Goal: Information Seeking & Learning: Learn about a topic

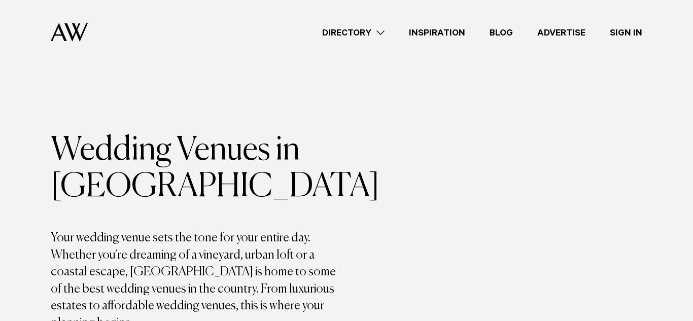
click at [376, 36] on link "Directory" at bounding box center [353, 33] width 87 height 14
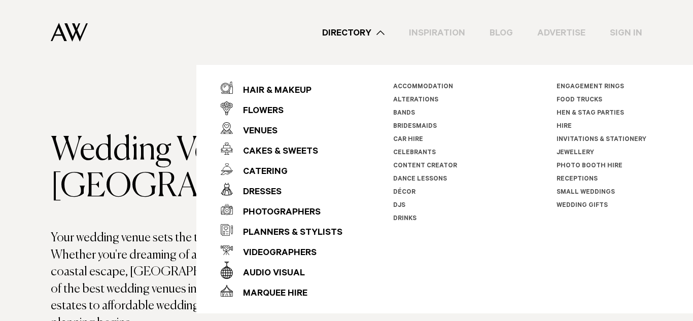
click at [376, 36] on link "Directory" at bounding box center [353, 33] width 87 height 14
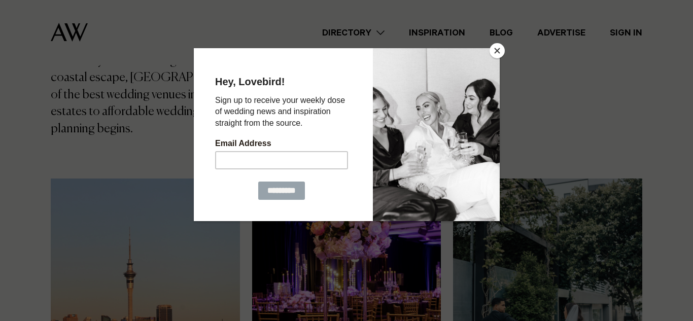
scroll to position [201, 0]
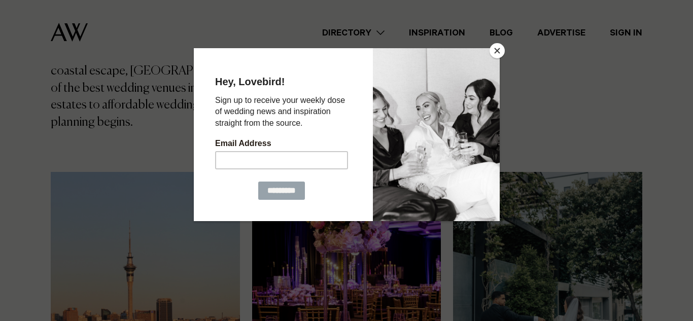
click at [497, 52] on button "Close" at bounding box center [497, 50] width 15 height 15
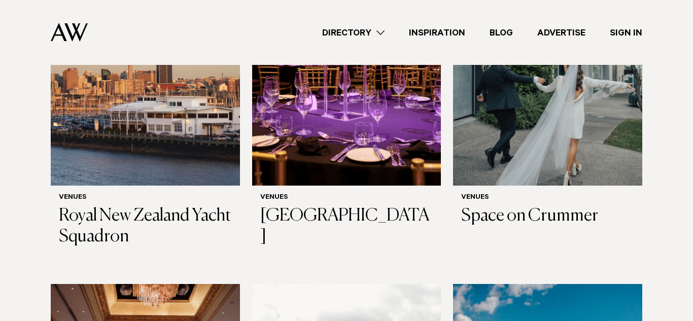
scroll to position [443, 0]
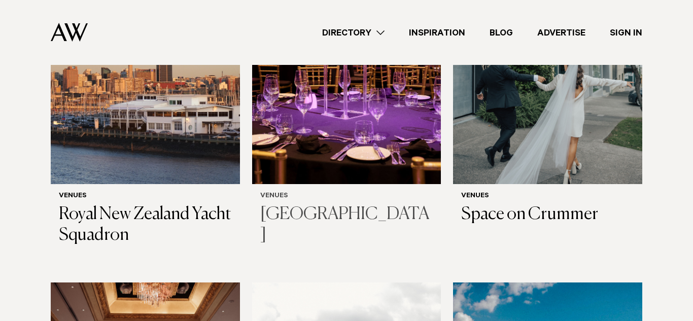
click at [317, 120] on img at bounding box center [346, 57] width 189 height 254
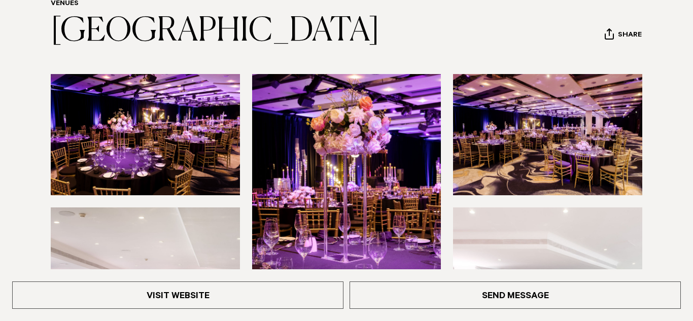
scroll to position [110, 0]
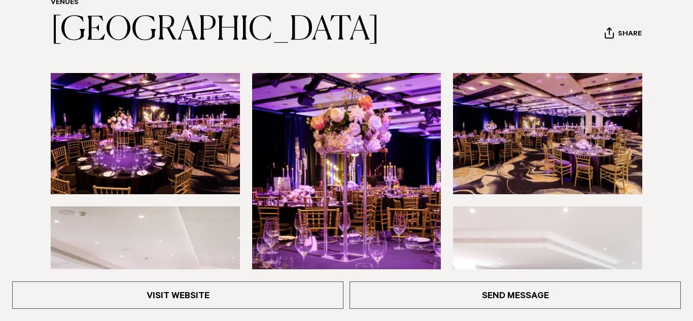
click at [501, 121] on img at bounding box center [547, 133] width 189 height 121
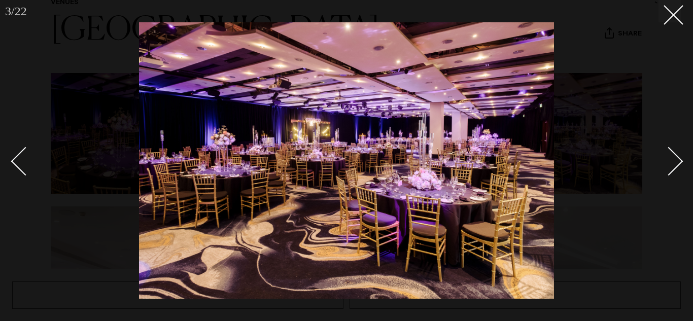
click at [501, 121] on img at bounding box center [346, 160] width 415 height 277
click at [671, 7] on icon at bounding box center [670, 11] width 12 height 12
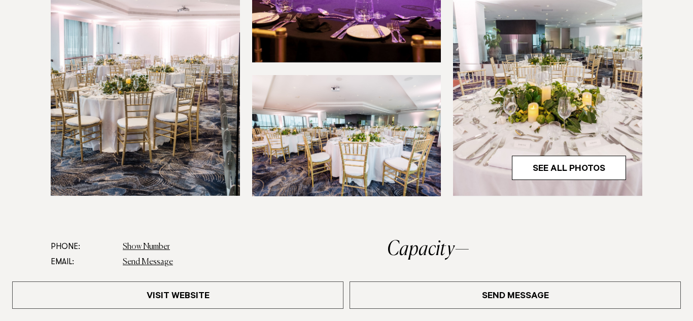
scroll to position [377, 0]
